Goal: Find specific page/section: Find specific page/section

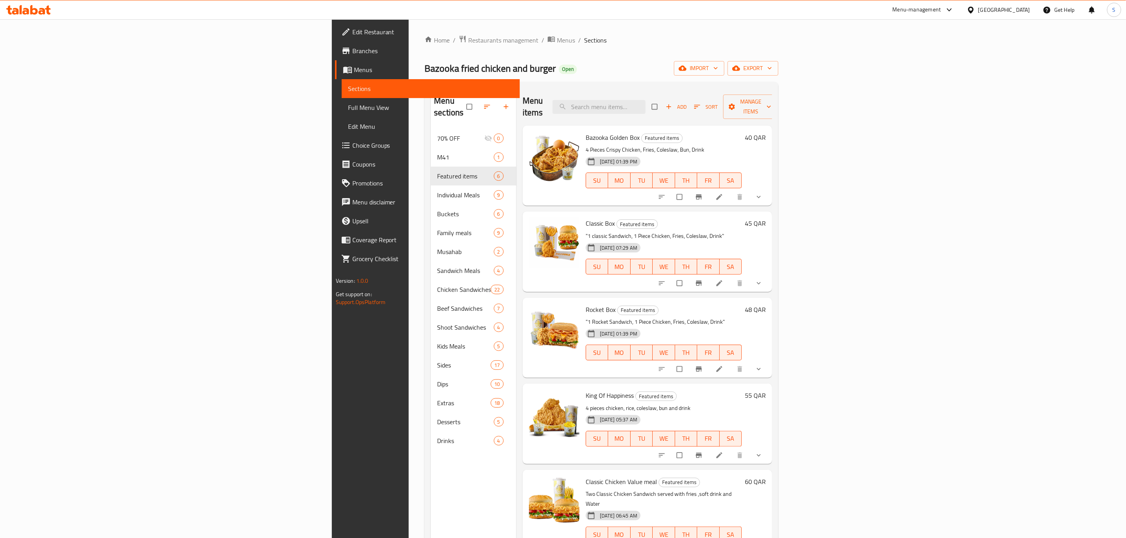
click at [941, 10] on div "Menu-management" at bounding box center [917, 9] width 48 height 9
click at [925, 54] on div "Agent Campaigns Center" at bounding box center [912, 53] width 60 height 9
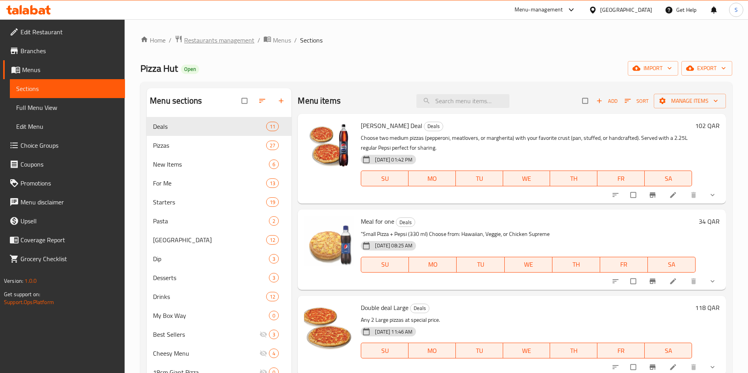
click at [238, 39] on span "Restaurants management" at bounding box center [219, 39] width 70 height 9
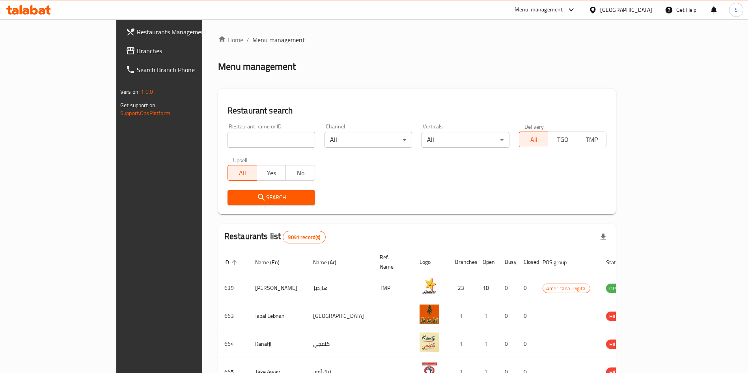
click at [227, 139] on input "search" at bounding box center [271, 140] width 88 height 16
type input "fuddruckers"
click button "Search" at bounding box center [271, 197] width 88 height 15
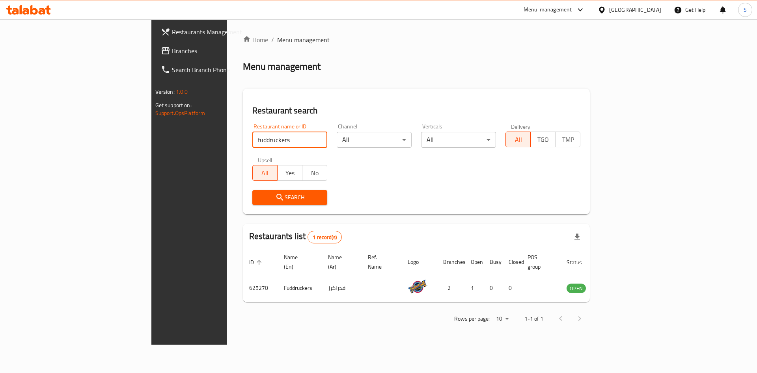
click at [572, 12] on div "Menu-management" at bounding box center [547, 9] width 48 height 9
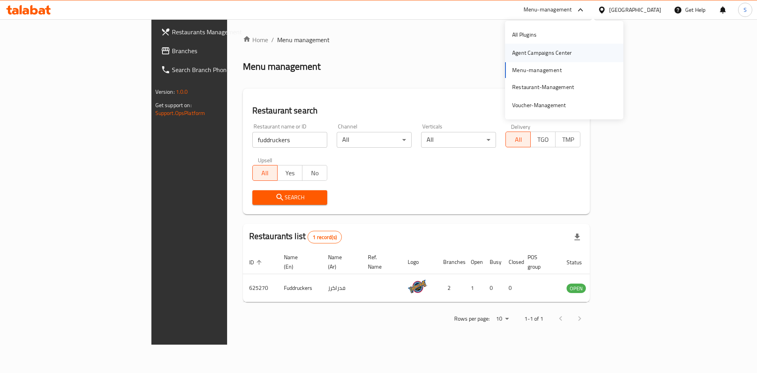
click at [553, 55] on div "Agent Campaigns Center" at bounding box center [542, 52] width 60 height 9
